Goal: Navigation & Orientation: Find specific page/section

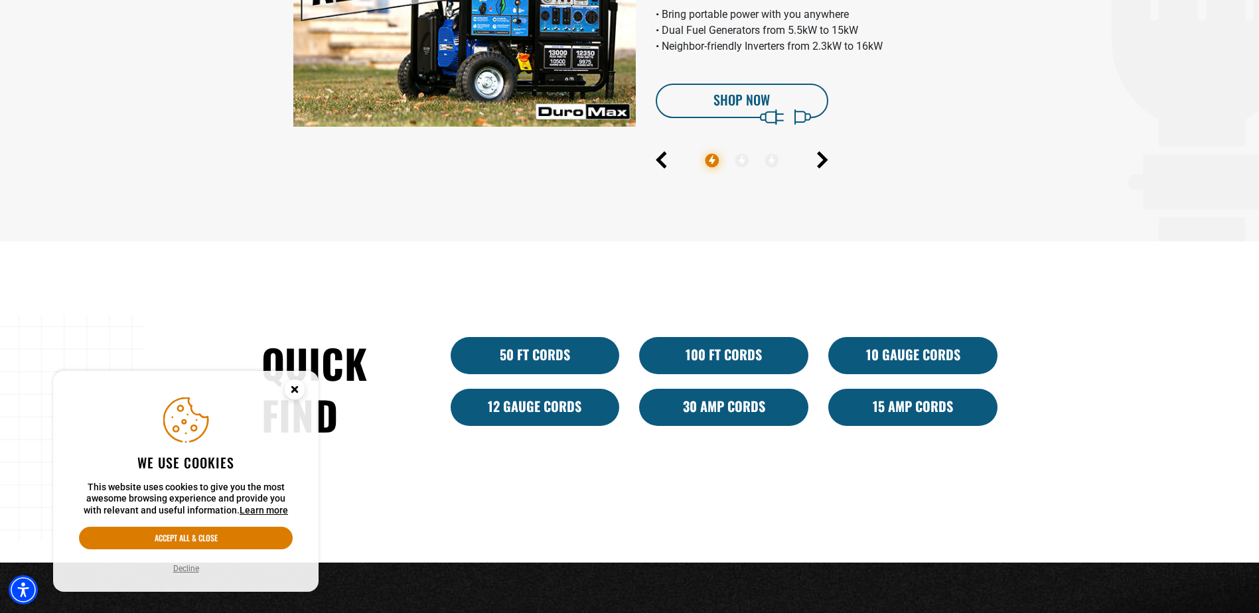
scroll to position [1062, 0]
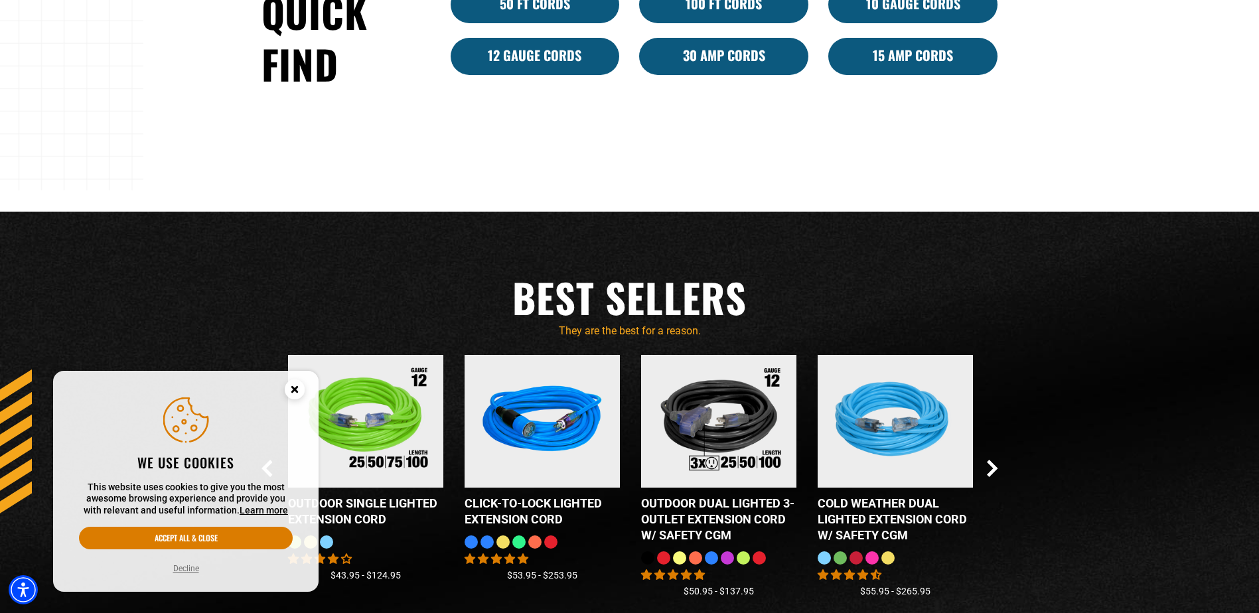
click at [299, 386] on circle "Close this option" at bounding box center [295, 390] width 20 height 20
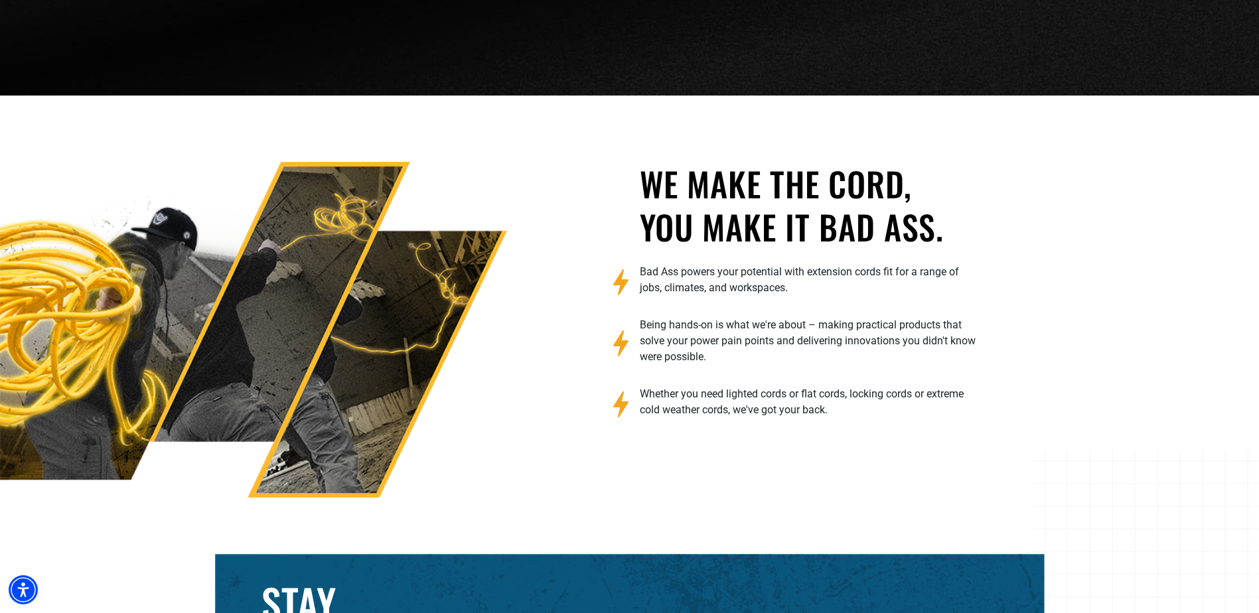
scroll to position [2135, 0]
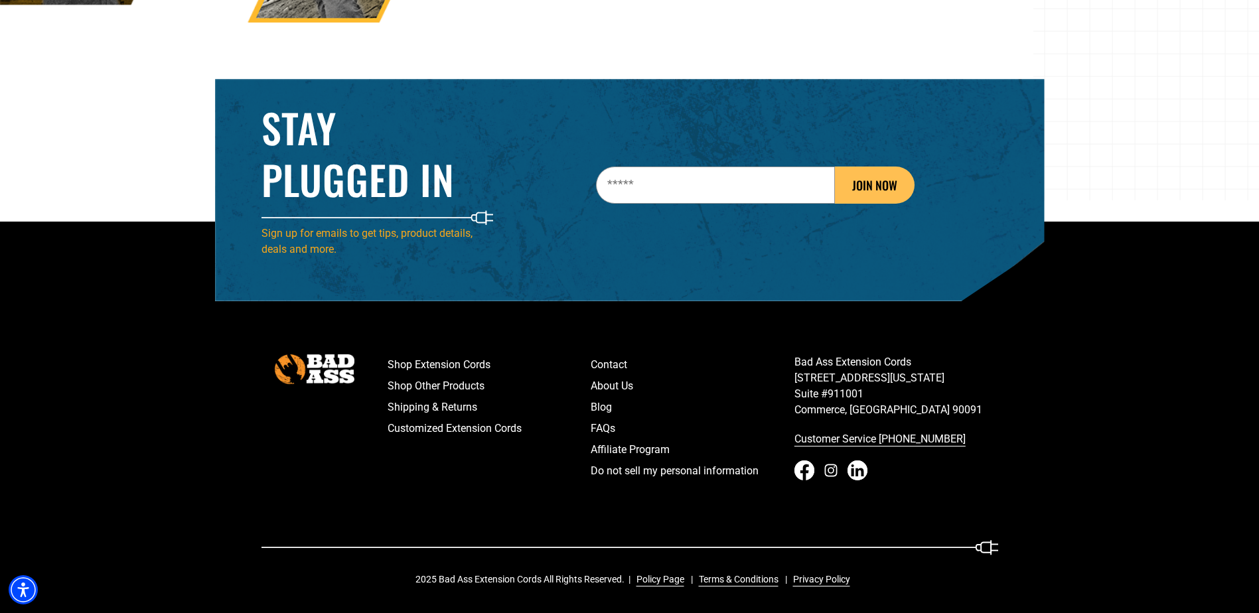
click at [826, 473] on icon "Instagram - open in a new tab" at bounding box center [831, 471] width 20 height 20
click at [1185, 392] on footer "Shop Extension Cords Shop Other Products Shipping & Returns Customized Extensio…" at bounding box center [629, 418] width 1259 height 392
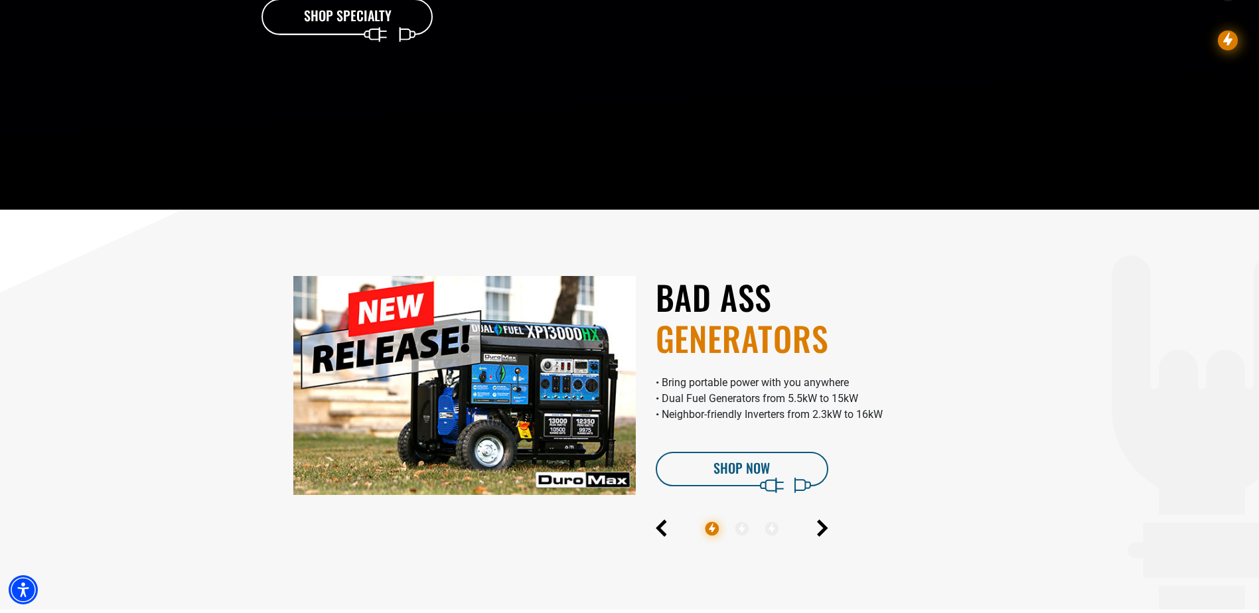
scroll to position [0, 0]
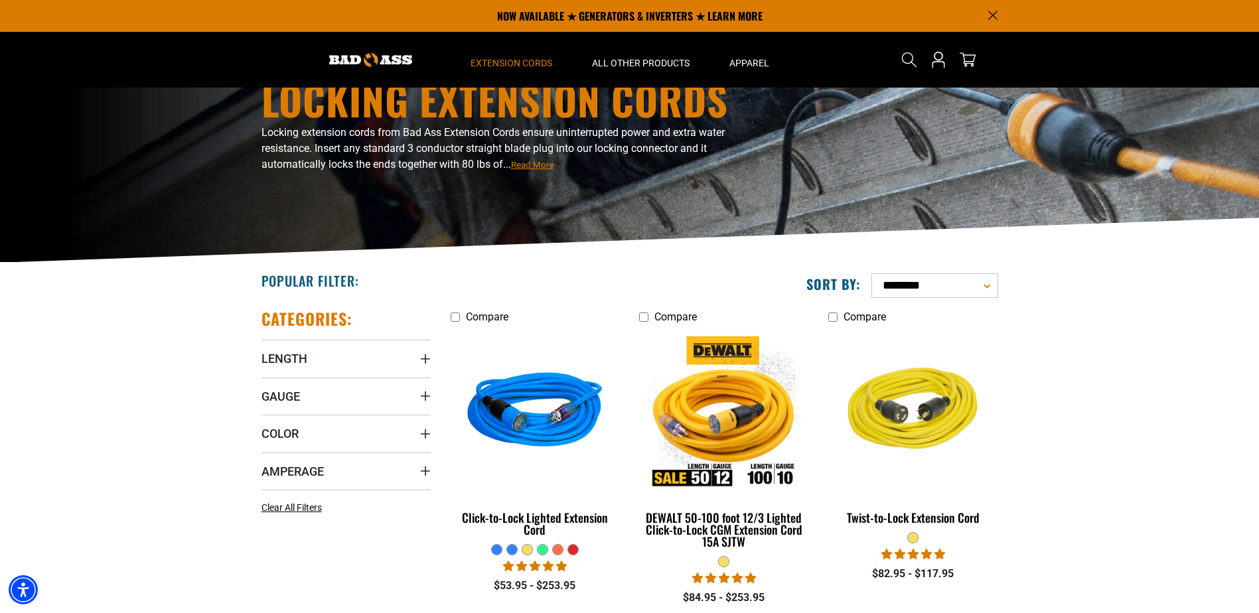
scroll to position [66, 0]
